Goal: Task Accomplishment & Management: Use online tool/utility

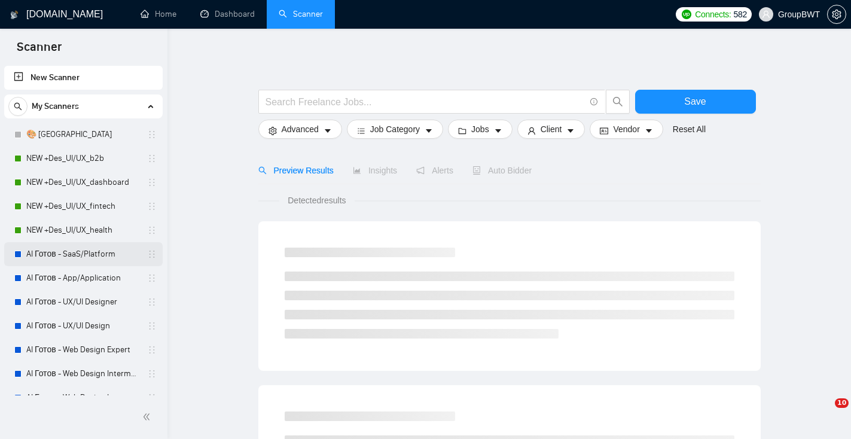
click at [83, 255] on link "AI Готов - SaaS/Platform" at bounding box center [83, 254] width 114 height 24
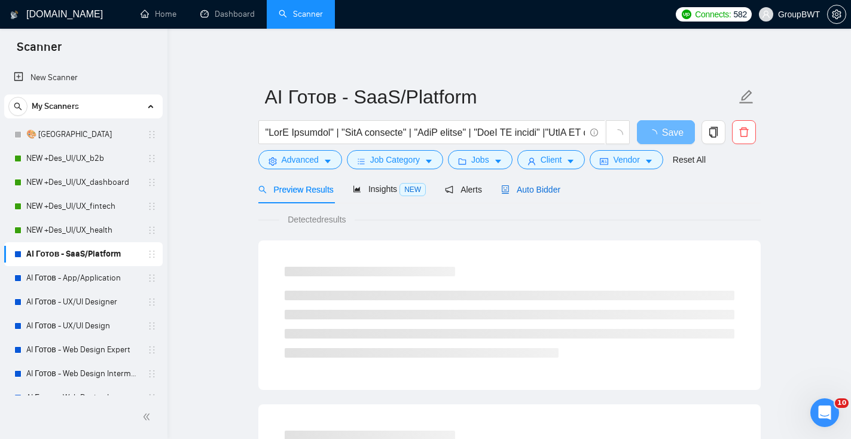
click at [528, 194] on span "Auto Bidder" at bounding box center [530, 190] width 59 height 10
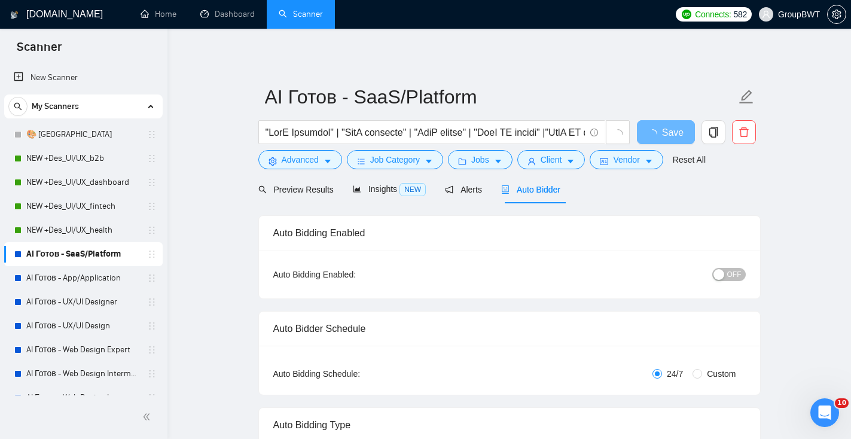
click at [735, 274] on span "OFF" at bounding box center [734, 274] width 14 height 13
click at [664, 129] on span "Save" at bounding box center [666, 132] width 22 height 15
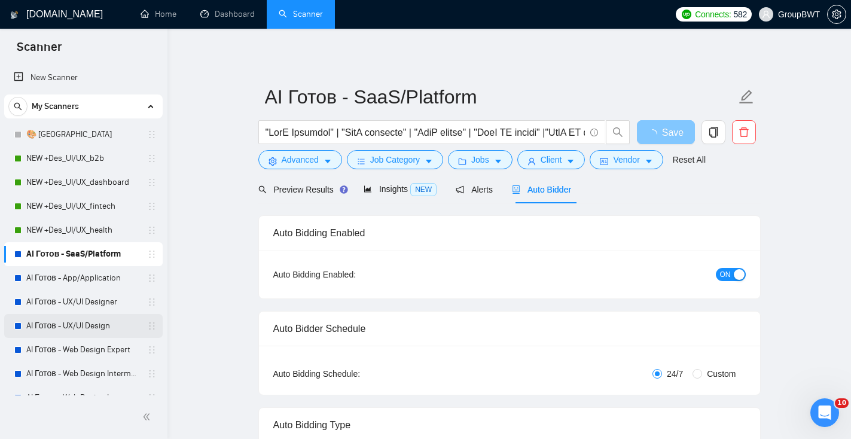
scroll to position [36, 0]
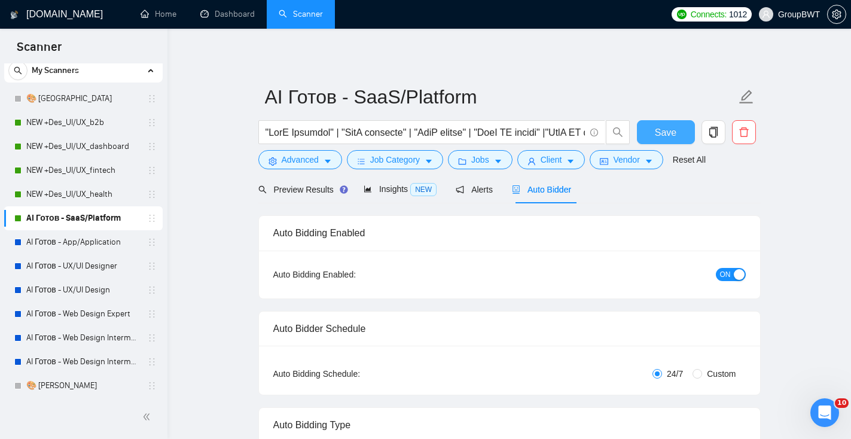
click at [659, 134] on span "Save" at bounding box center [666, 132] width 22 height 15
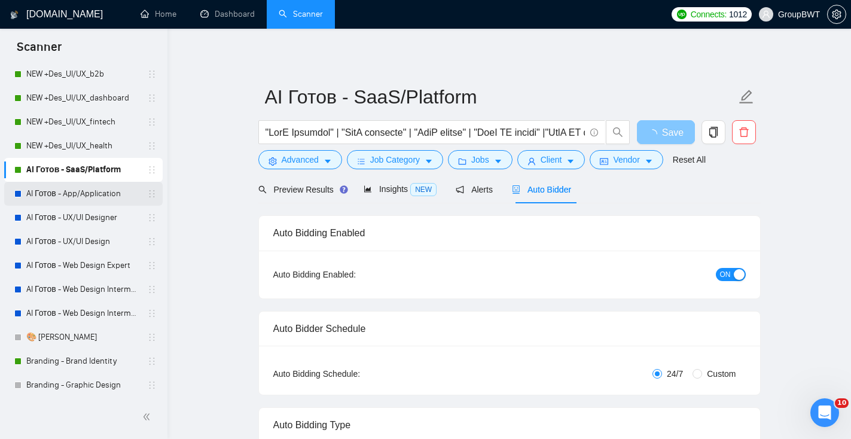
scroll to position [85, 0]
click at [88, 188] on link "AI Готов - App/Application" at bounding box center [83, 193] width 114 height 24
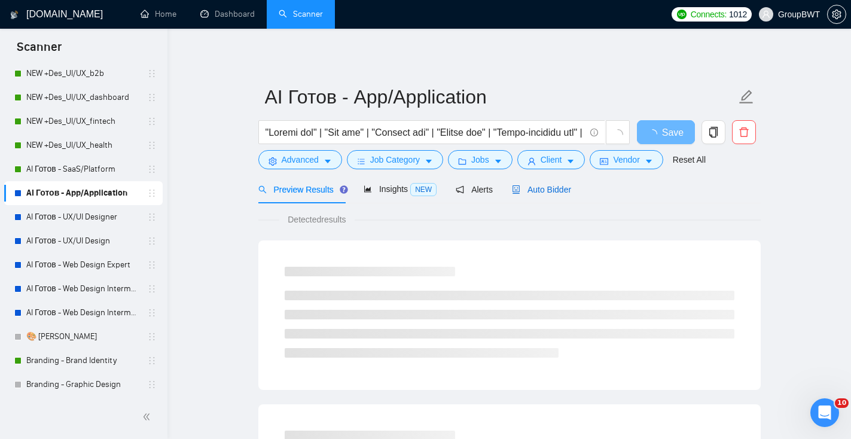
click at [563, 192] on span "Auto Bidder" at bounding box center [541, 190] width 59 height 10
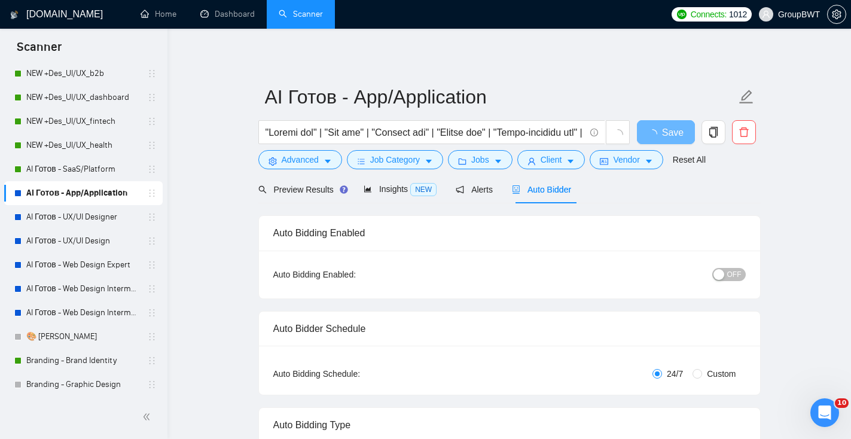
click at [728, 265] on div "OFF" at bounding box center [666, 274] width 157 height 19
click at [728, 271] on span "OFF" at bounding box center [734, 274] width 14 height 13
click at [671, 129] on span "Save" at bounding box center [666, 132] width 22 height 15
click at [664, 128] on span "Save" at bounding box center [666, 132] width 22 height 15
click at [678, 130] on button "Save" at bounding box center [666, 132] width 58 height 24
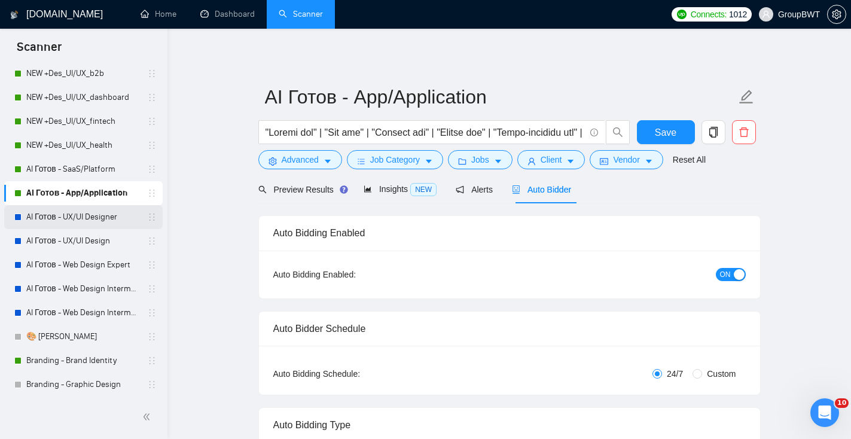
click at [101, 218] on link "AI Готов - UX/UI Designer" at bounding box center [83, 217] width 114 height 24
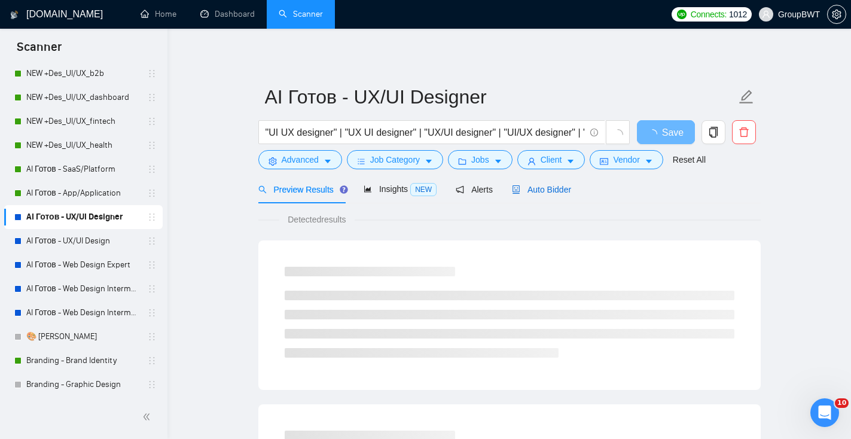
click at [552, 188] on span "Auto Bidder" at bounding box center [541, 190] width 59 height 10
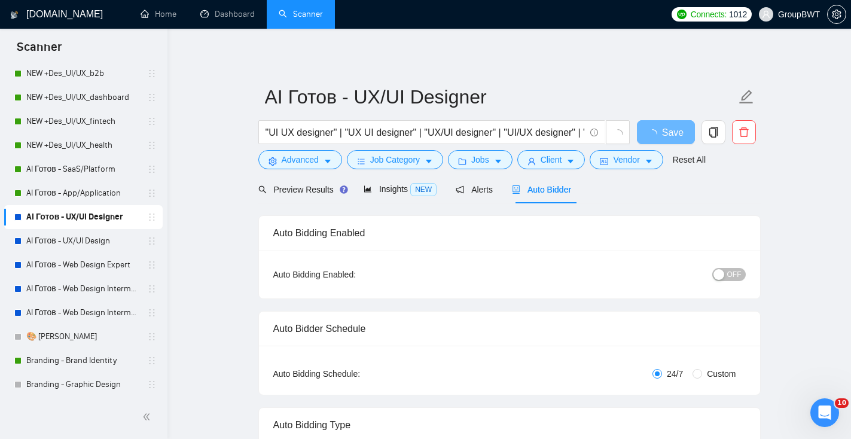
click at [741, 269] on button "OFF" at bounding box center [728, 274] width 33 height 13
click at [671, 134] on span "Save" at bounding box center [666, 132] width 22 height 15
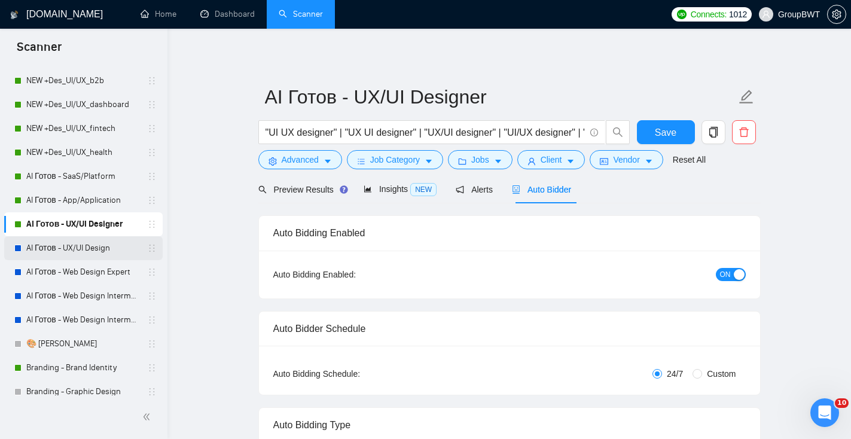
click at [109, 242] on link "AI Готов - UX/UI Design" at bounding box center [83, 248] width 114 height 24
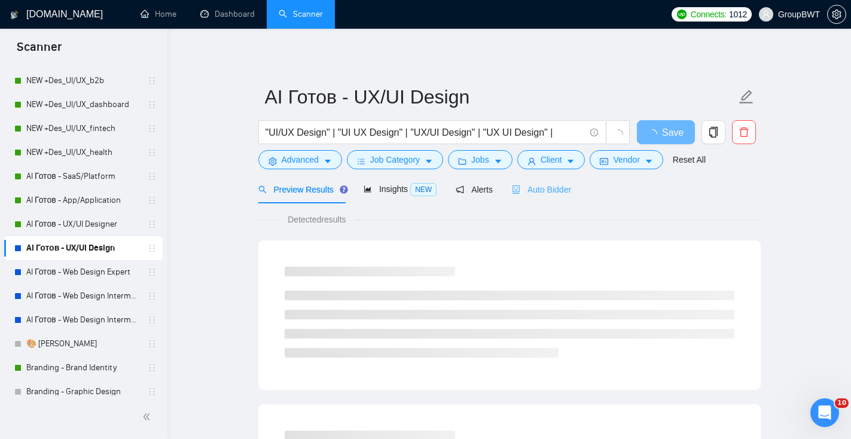
click at [560, 201] on div "Auto Bidder" at bounding box center [541, 189] width 59 height 28
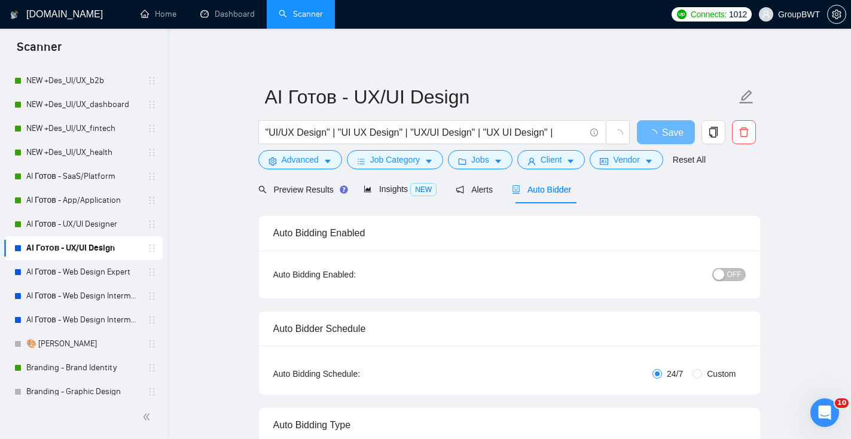
click at [731, 268] on span "OFF" at bounding box center [734, 274] width 14 height 13
click at [659, 127] on span "Save" at bounding box center [666, 132] width 22 height 15
click at [652, 140] on button "Save" at bounding box center [666, 132] width 58 height 24
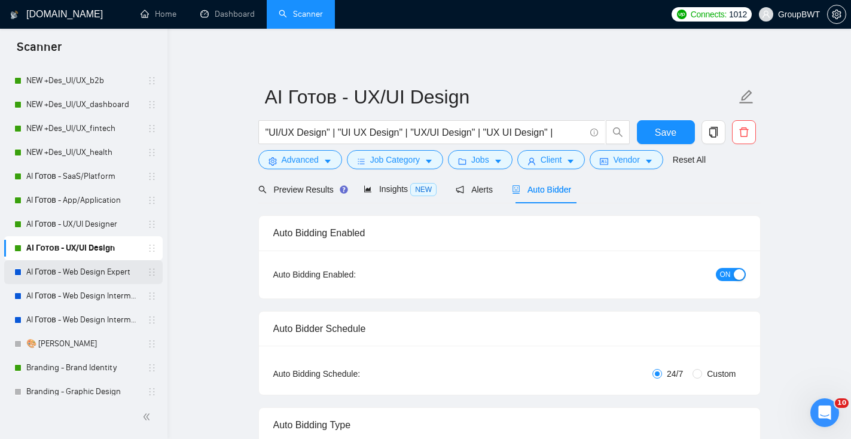
click at [98, 271] on link "AI Готов - Web Design Expert" at bounding box center [83, 272] width 114 height 24
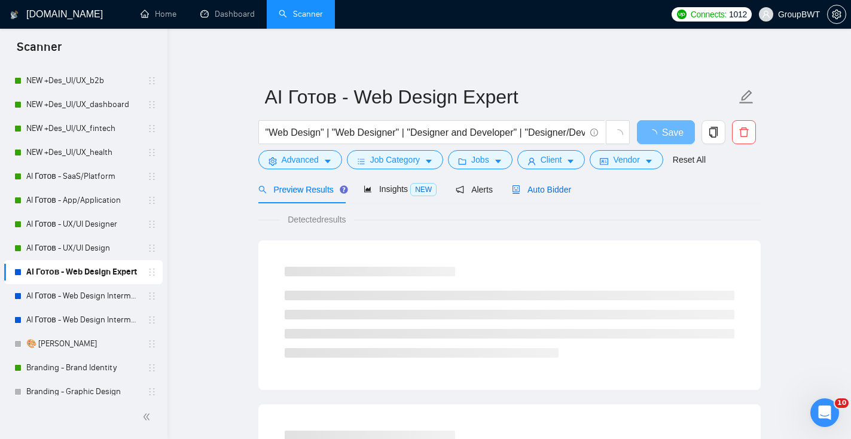
click at [539, 188] on span "Auto Bidder" at bounding box center [541, 190] width 59 height 10
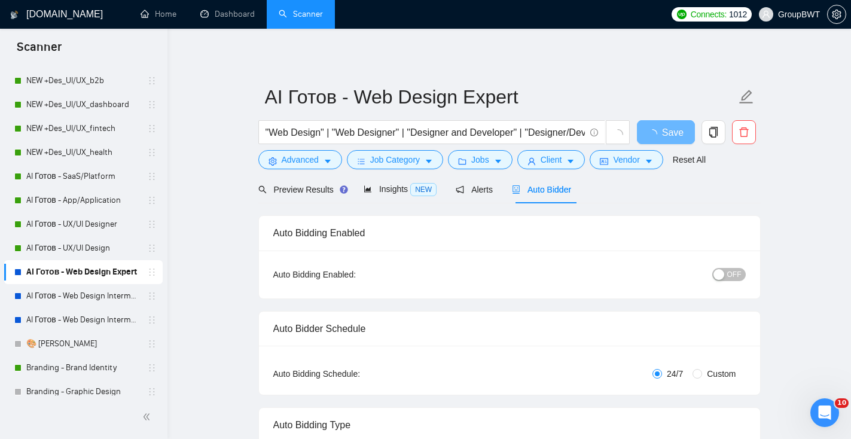
click at [721, 275] on div "button" at bounding box center [718, 274] width 11 height 11
click at [676, 132] on button "Save" at bounding box center [666, 132] width 58 height 24
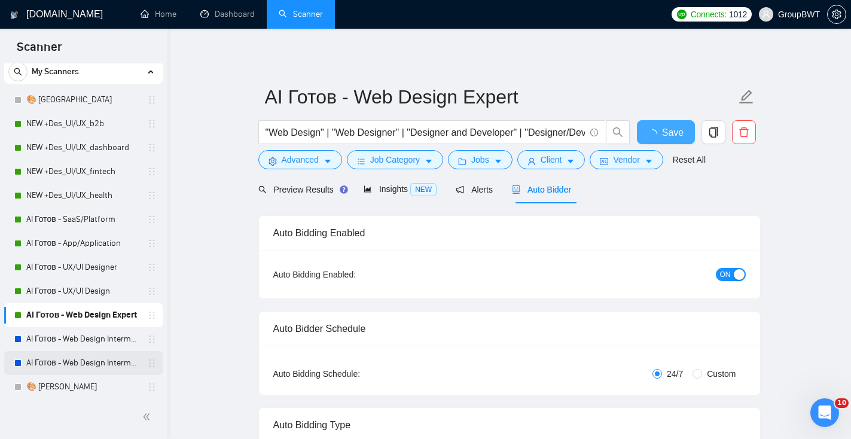
scroll to position [39, 0]
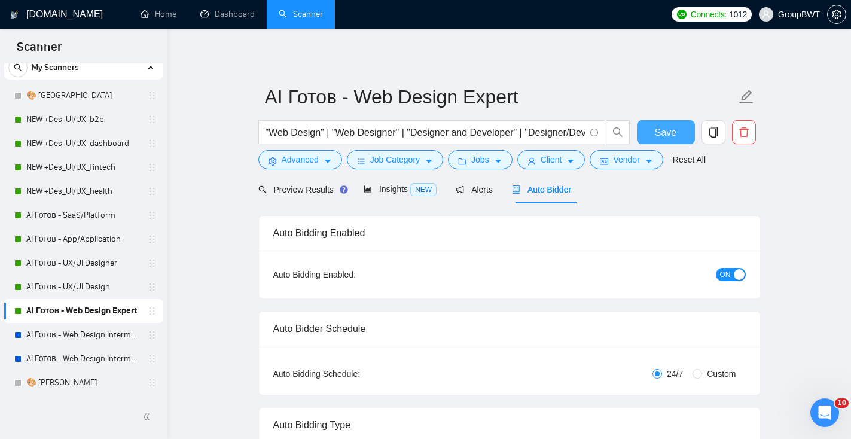
click at [671, 132] on span "Save" at bounding box center [666, 132] width 22 height 15
